Goal: Task Accomplishment & Management: Use online tool/utility

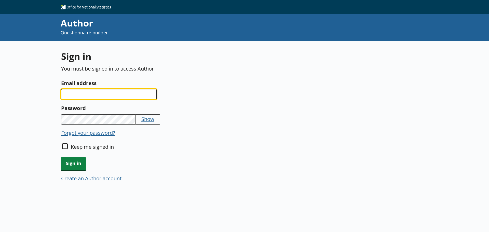
click at [132, 92] on input "Email address" at bounding box center [109, 94] width 96 height 10
type input "[PERSON_NAME][EMAIL_ADDRESS][DOMAIN_NAME]"
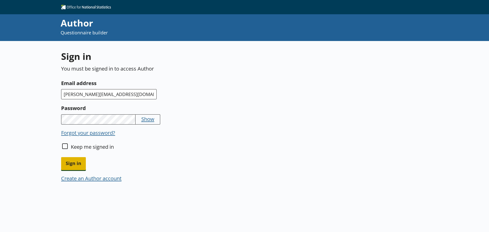
click at [80, 162] on span "Sign in" at bounding box center [73, 163] width 25 height 13
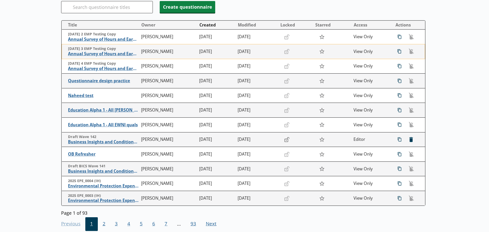
scroll to position [76, 0]
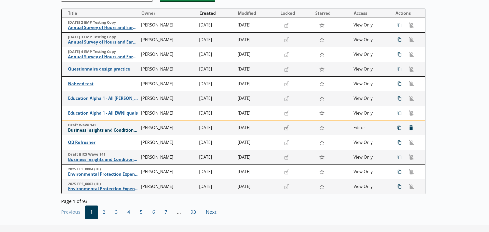
click at [113, 129] on span "Business Insights and Conditions Survey (BICS)" at bounding box center [103, 130] width 71 height 5
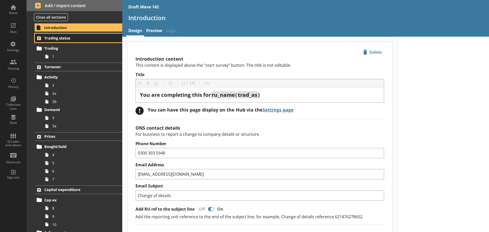
click at [81, 38] on span "Trading status" at bounding box center [75, 38] width 63 height 5
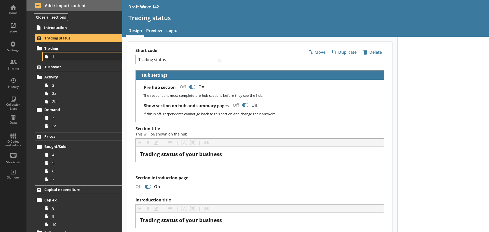
click at [88, 59] on span "1" at bounding box center [80, 56] width 57 height 5
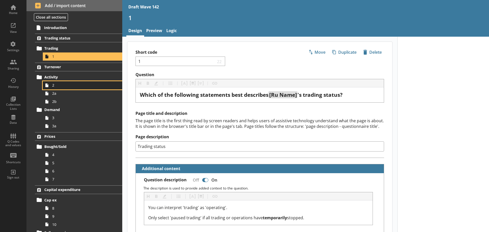
click at [75, 85] on span "2" at bounding box center [80, 85] width 57 height 5
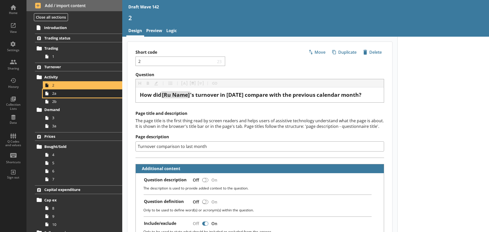
click at [72, 95] on span "2a" at bounding box center [80, 93] width 57 height 5
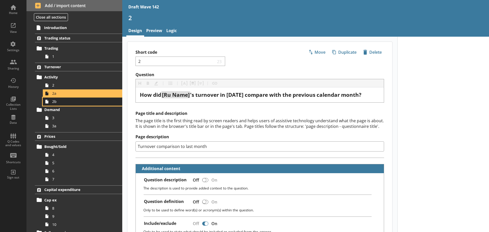
click at [70, 105] on link "2b" at bounding box center [82, 102] width 79 height 8
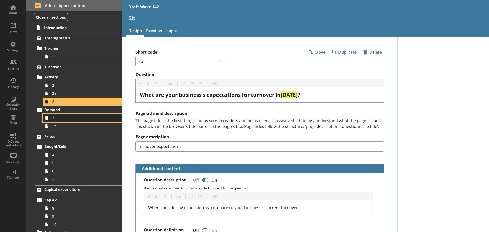
click at [70, 116] on span "3" at bounding box center [80, 117] width 57 height 5
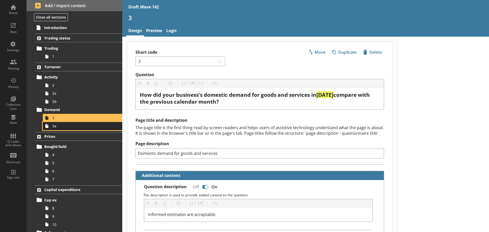
click at [69, 126] on span "3a" at bounding box center [80, 126] width 57 height 5
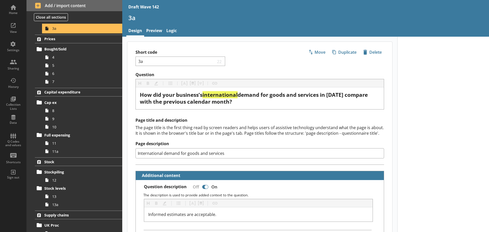
scroll to position [102, 0]
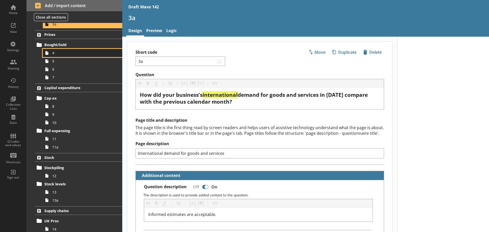
click at [77, 55] on span "4" at bounding box center [80, 52] width 57 height 5
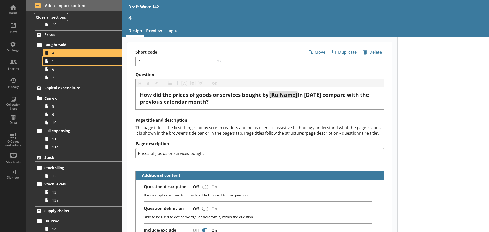
click at [75, 61] on span "5" at bounding box center [80, 61] width 57 height 5
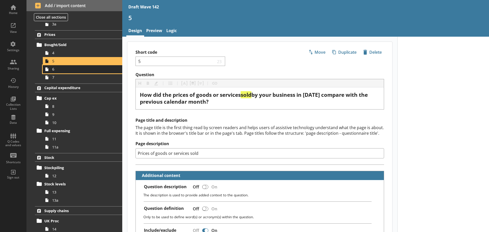
click at [73, 70] on span "6" at bounding box center [80, 69] width 57 height 5
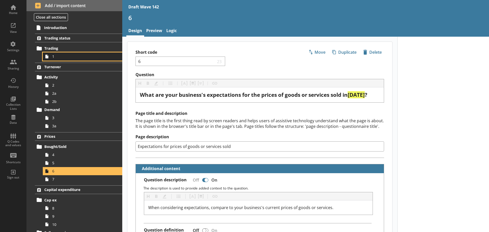
click at [69, 58] on span "1" at bounding box center [80, 56] width 57 height 5
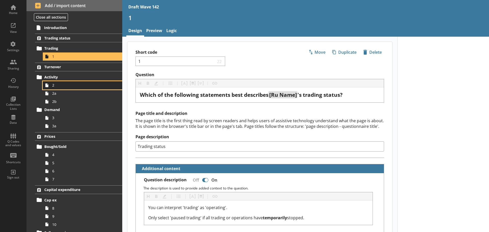
click at [68, 83] on span "2" at bounding box center [80, 85] width 57 height 5
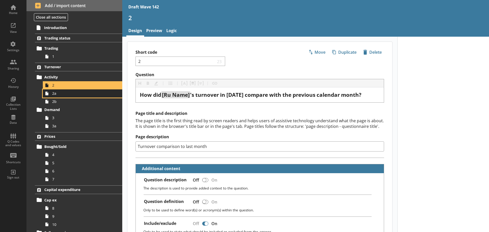
click at [67, 92] on span "2a" at bounding box center [80, 93] width 57 height 5
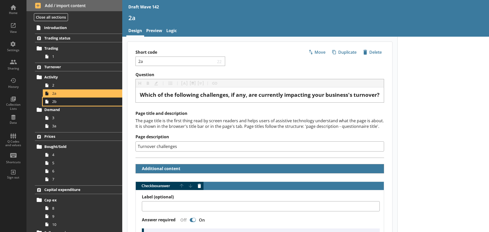
click at [68, 101] on span "2b" at bounding box center [80, 101] width 57 height 5
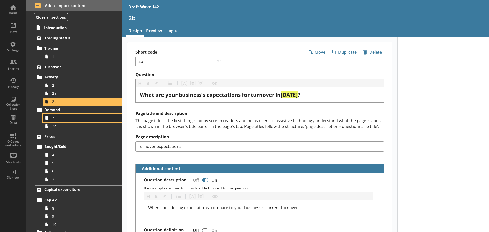
click at [65, 115] on link "3" at bounding box center [82, 118] width 79 height 8
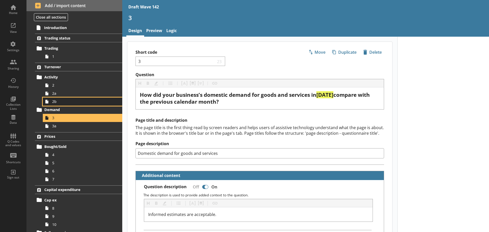
click at [64, 102] on span "2b" at bounding box center [80, 101] width 57 height 5
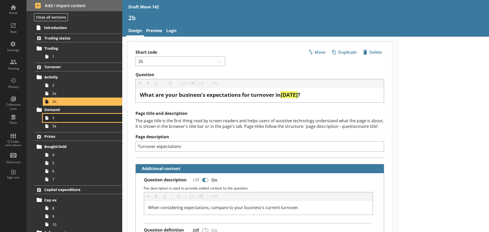
click at [60, 116] on span "3" at bounding box center [80, 117] width 57 height 5
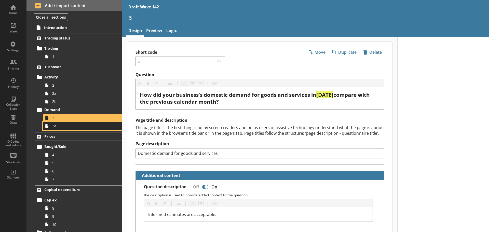
click at [61, 128] on span "3a" at bounding box center [80, 126] width 57 height 5
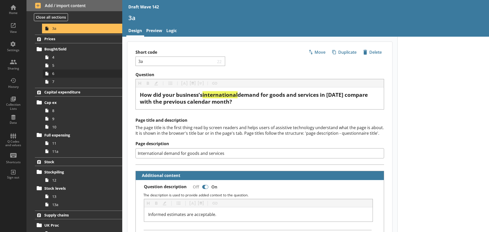
scroll to position [102, 0]
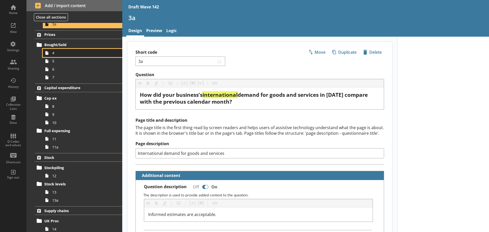
click at [78, 52] on span "4" at bounding box center [80, 52] width 57 height 5
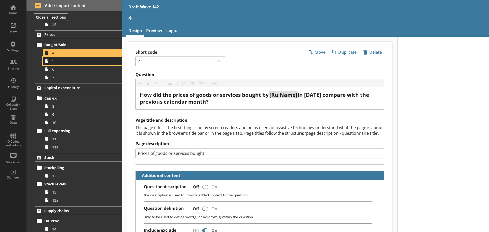
click at [73, 61] on span "5" at bounding box center [80, 61] width 57 height 5
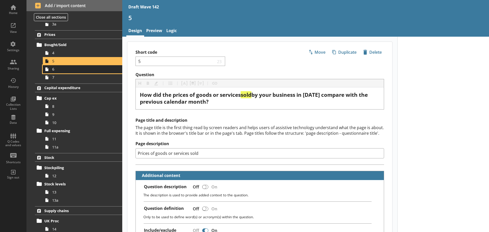
click at [67, 69] on span "6" at bounding box center [80, 69] width 57 height 5
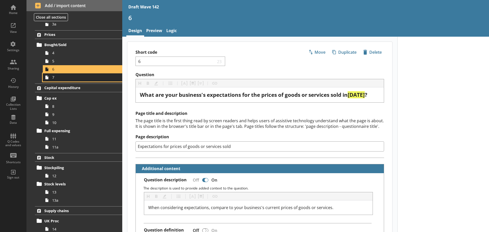
click at [67, 76] on span "7" at bounding box center [80, 77] width 57 height 5
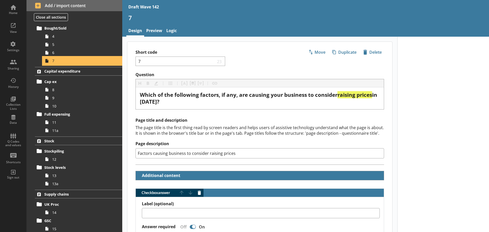
scroll to position [127, 0]
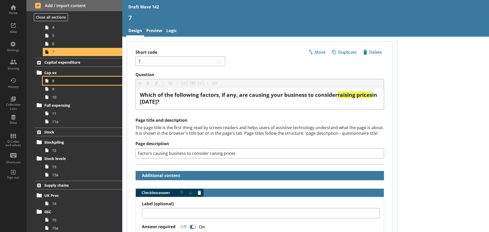
click at [65, 81] on span "8" at bounding box center [80, 80] width 57 height 5
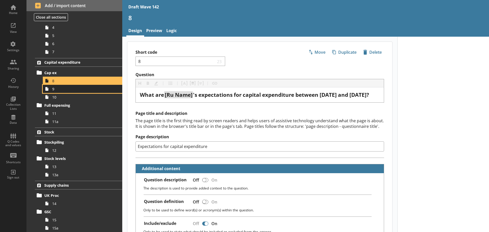
click at [64, 89] on span "9" at bounding box center [80, 89] width 57 height 5
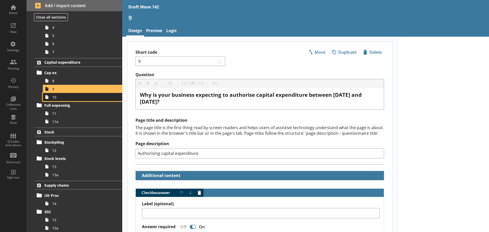
click at [64, 96] on span "10" at bounding box center [80, 97] width 57 height 5
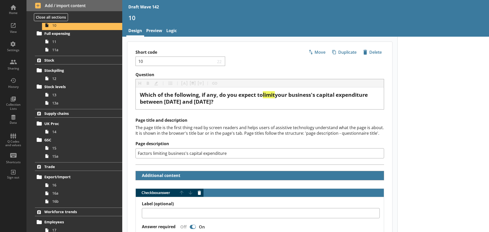
scroll to position [204, 0]
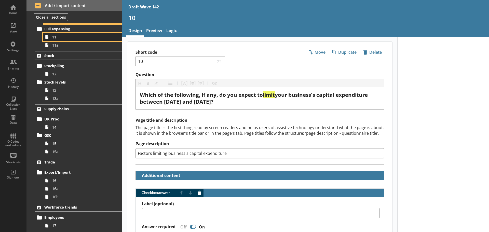
click at [67, 36] on span "11" at bounding box center [80, 37] width 57 height 5
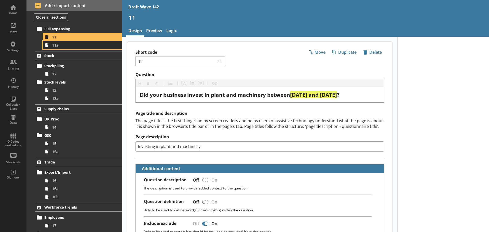
click at [65, 47] on span "11a" at bounding box center [80, 45] width 57 height 5
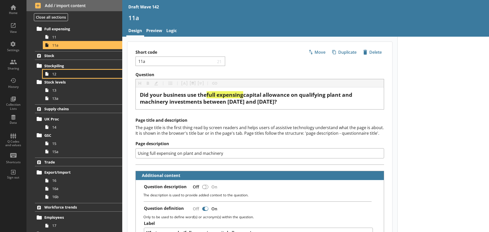
click at [61, 71] on link "12" at bounding box center [82, 74] width 79 height 8
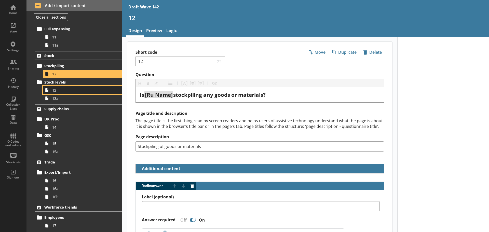
click at [62, 90] on span "13" at bounding box center [80, 90] width 57 height 5
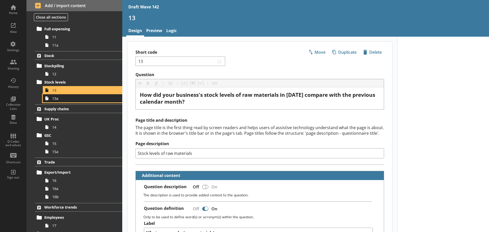
click at [60, 96] on span "13a" at bounding box center [80, 98] width 57 height 5
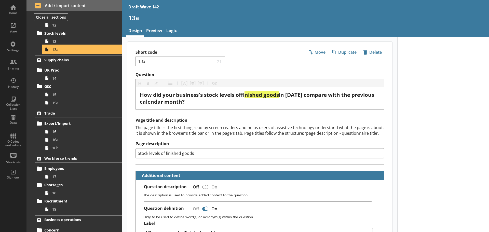
scroll to position [280, 0]
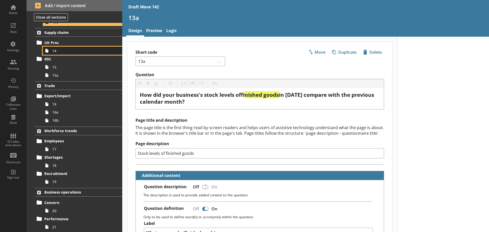
click at [64, 51] on span "14" at bounding box center [80, 50] width 57 height 5
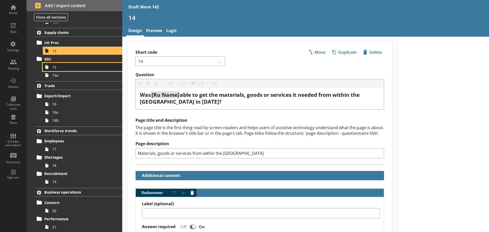
click at [61, 66] on span "15" at bounding box center [80, 67] width 57 height 5
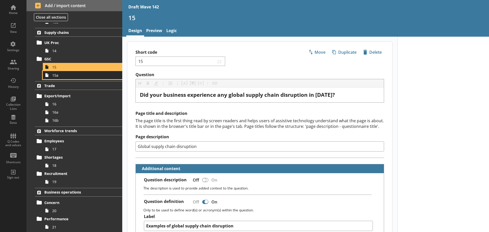
click at [62, 75] on span "15a" at bounding box center [80, 75] width 57 height 5
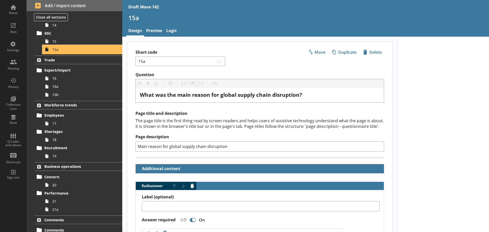
scroll to position [329, 0]
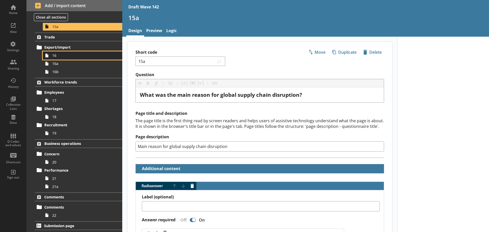
click at [65, 56] on span "16" at bounding box center [80, 55] width 57 height 5
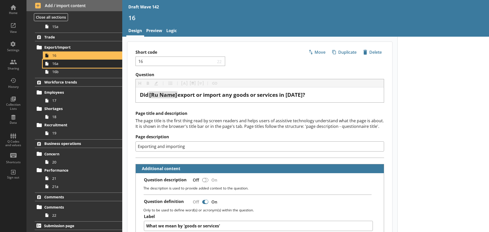
click at [63, 64] on span "16a" at bounding box center [80, 63] width 57 height 5
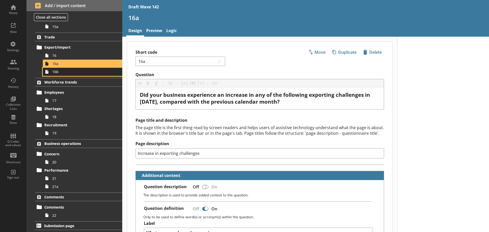
click at [62, 72] on span "16b" at bounding box center [80, 71] width 57 height 5
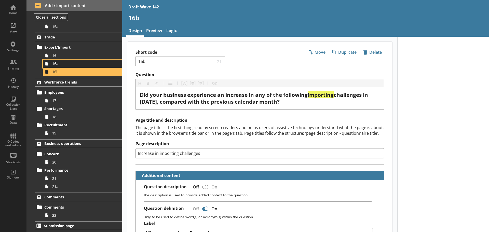
click at [63, 64] on span "16a" at bounding box center [80, 63] width 57 height 5
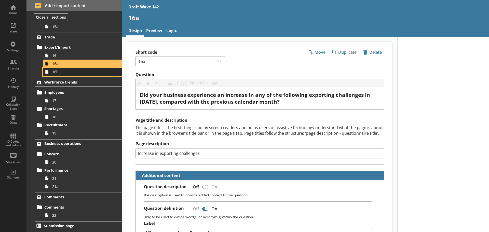
click at [61, 73] on span "16b" at bounding box center [80, 71] width 57 height 5
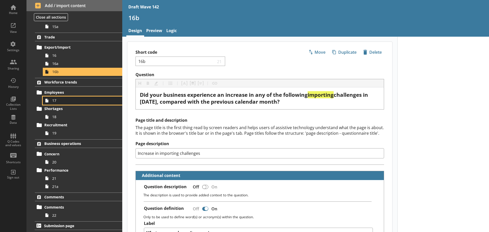
click at [58, 99] on span "17" at bounding box center [80, 100] width 57 height 5
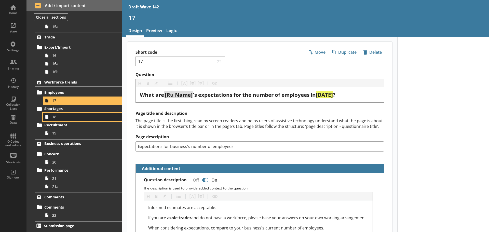
click at [58, 114] on link "18" at bounding box center [82, 117] width 79 height 8
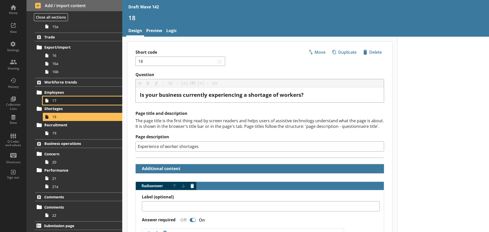
click at [58, 99] on span "17" at bounding box center [80, 100] width 57 height 5
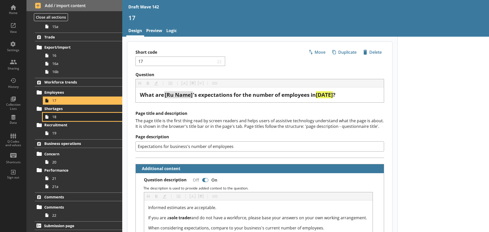
click at [58, 115] on span "18" at bounding box center [80, 116] width 57 height 5
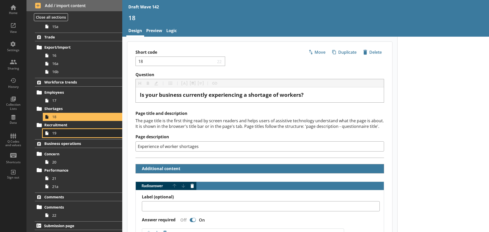
click at [58, 134] on span "19" at bounding box center [80, 133] width 57 height 5
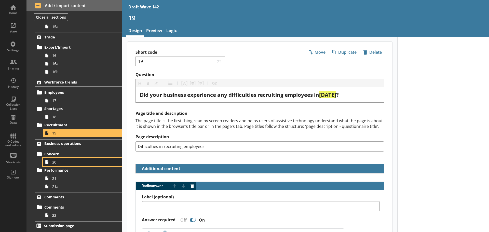
click at [53, 164] on span "20" at bounding box center [80, 162] width 57 height 5
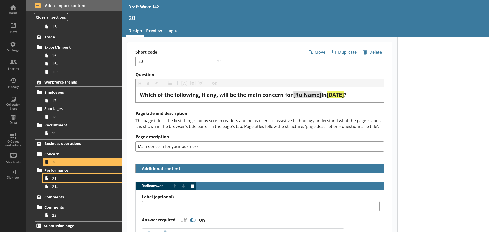
click at [53, 177] on span "21" at bounding box center [80, 178] width 57 height 5
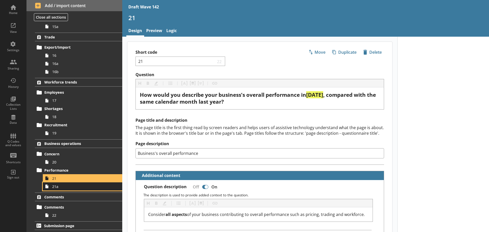
click at [55, 188] on span "21a" at bounding box center [80, 186] width 57 height 5
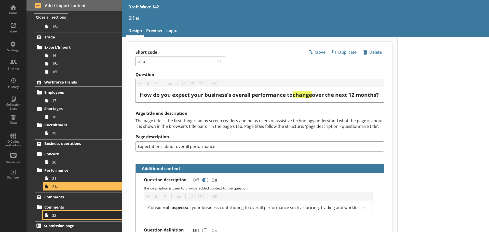
click at [56, 214] on span "22" at bounding box center [80, 215] width 57 height 5
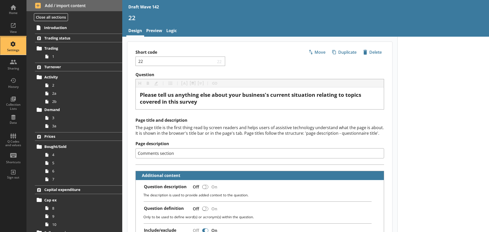
click at [12, 49] on div "Settings" at bounding box center [13, 50] width 18 height 4
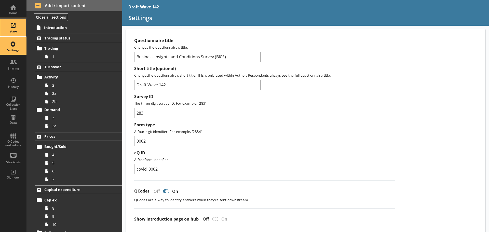
click at [16, 31] on div "View" at bounding box center [13, 32] width 18 height 4
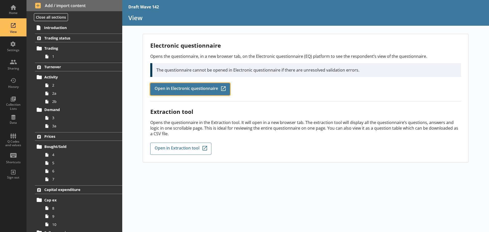
click at [171, 88] on span "Open in Electronic questionnaire" at bounding box center [186, 89] width 63 height 6
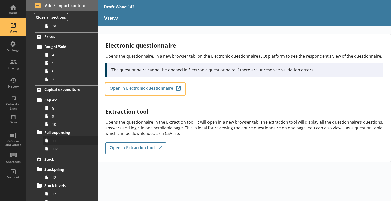
scroll to position [102, 0]
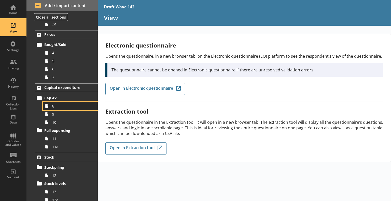
click at [59, 109] on link "8" at bounding box center [70, 106] width 55 height 8
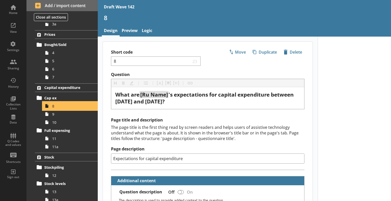
type textarea "x"
click at [151, 32] on link "Logic" at bounding box center [147, 31] width 15 height 11
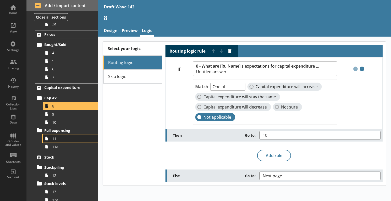
click at [54, 139] on span "11" at bounding box center [71, 139] width 38 height 5
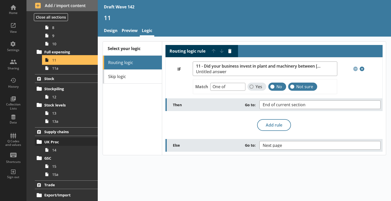
scroll to position [229, 0]
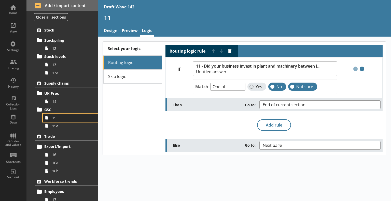
click at [61, 119] on span "15" at bounding box center [71, 118] width 38 height 5
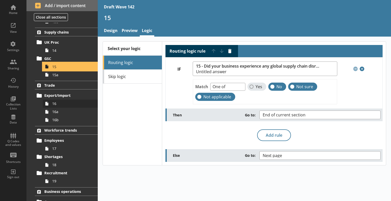
scroll to position [306, 0]
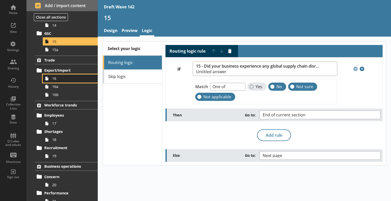
click at [57, 81] on link "16" at bounding box center [70, 79] width 55 height 8
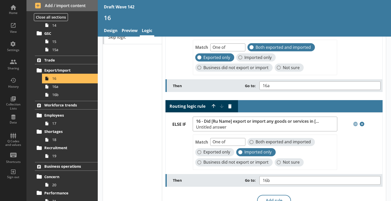
scroll to position [72, 0]
